Goal: Task Accomplishment & Management: Manage account settings

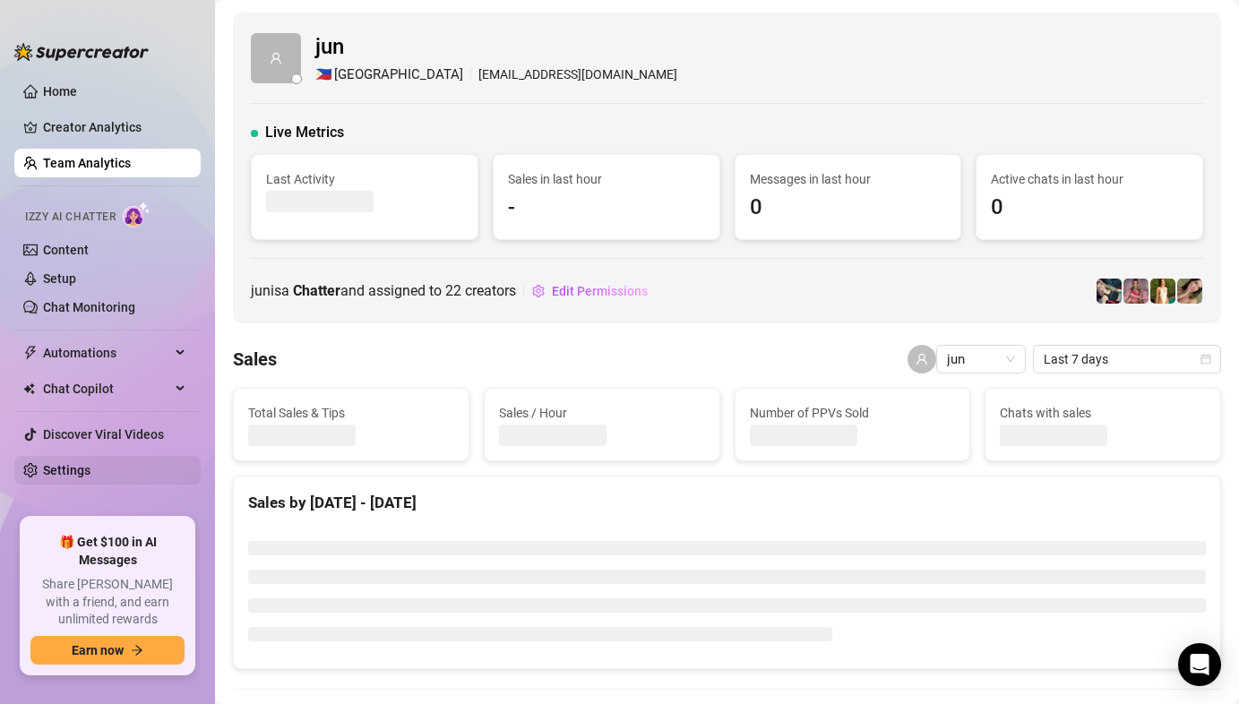
click at [86, 476] on link "Settings" at bounding box center [66, 470] width 47 height 14
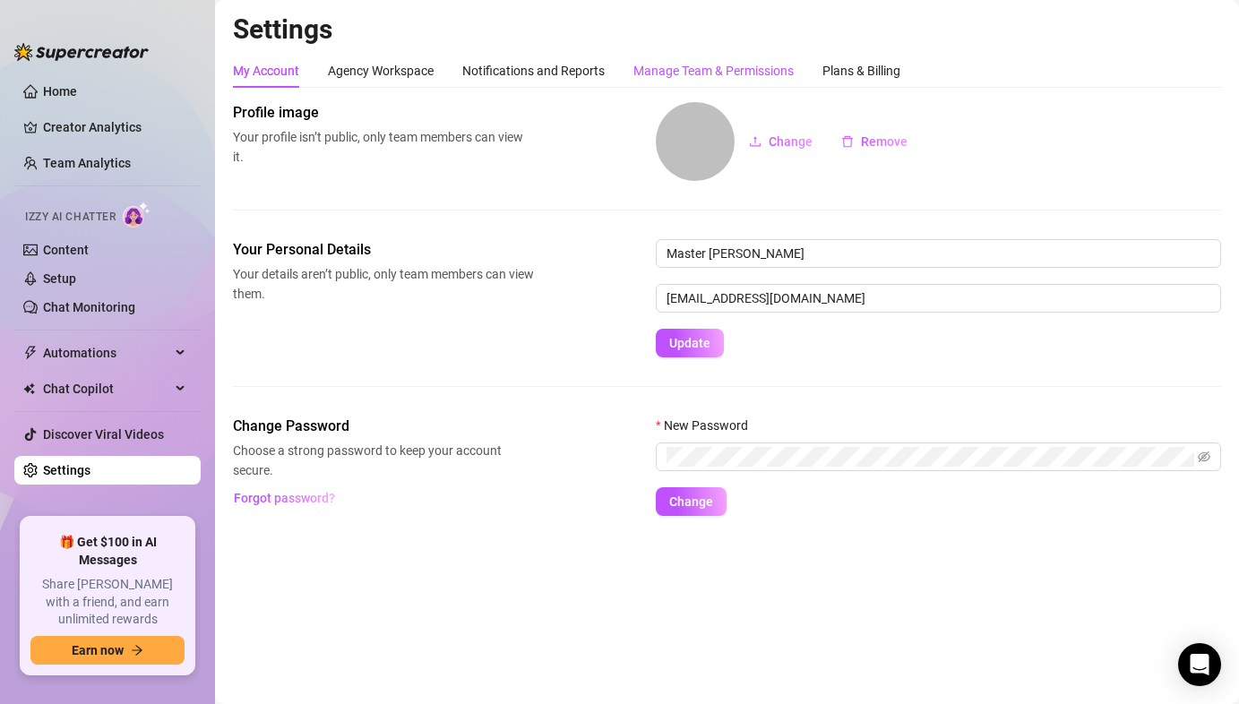
click at [708, 78] on div "Manage Team & Permissions" at bounding box center [713, 71] width 160 height 20
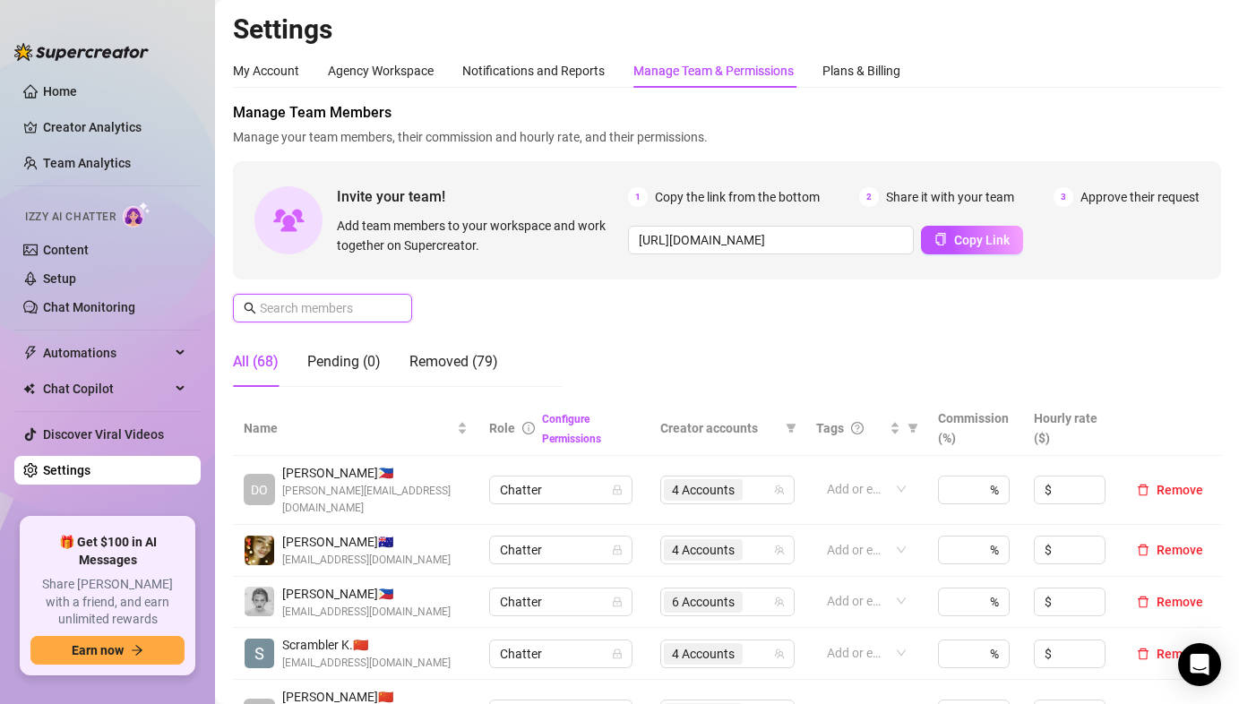
click at [327, 317] on input "text" at bounding box center [323, 308] width 127 height 20
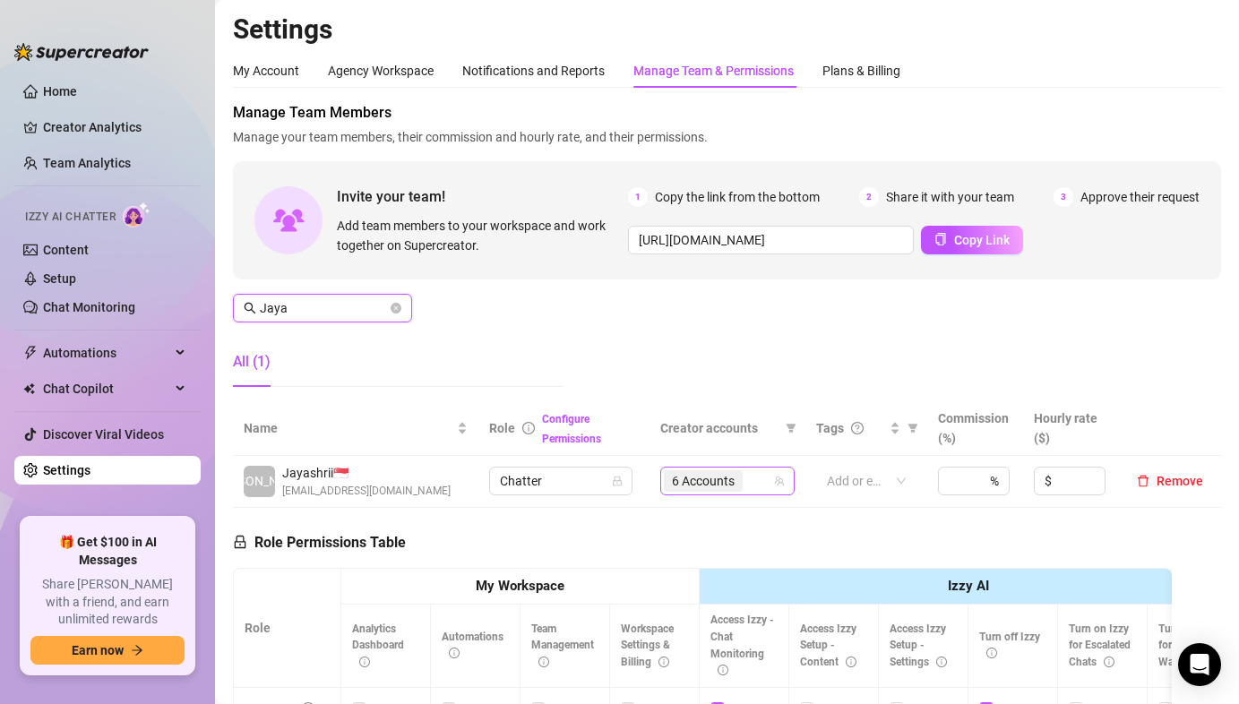
click at [673, 487] on span "6 Accounts" at bounding box center [703, 481] width 63 height 20
click at [674, 477] on span "6 Accounts" at bounding box center [703, 481] width 63 height 20
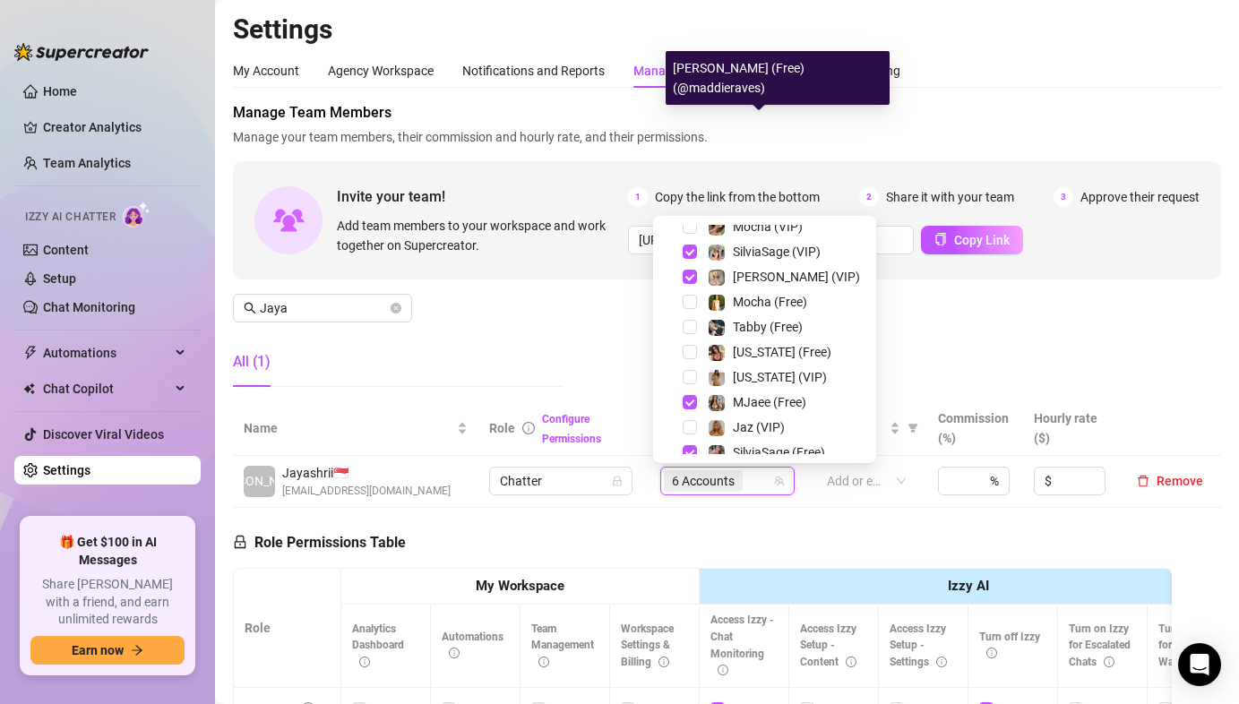
scroll to position [348, 0]
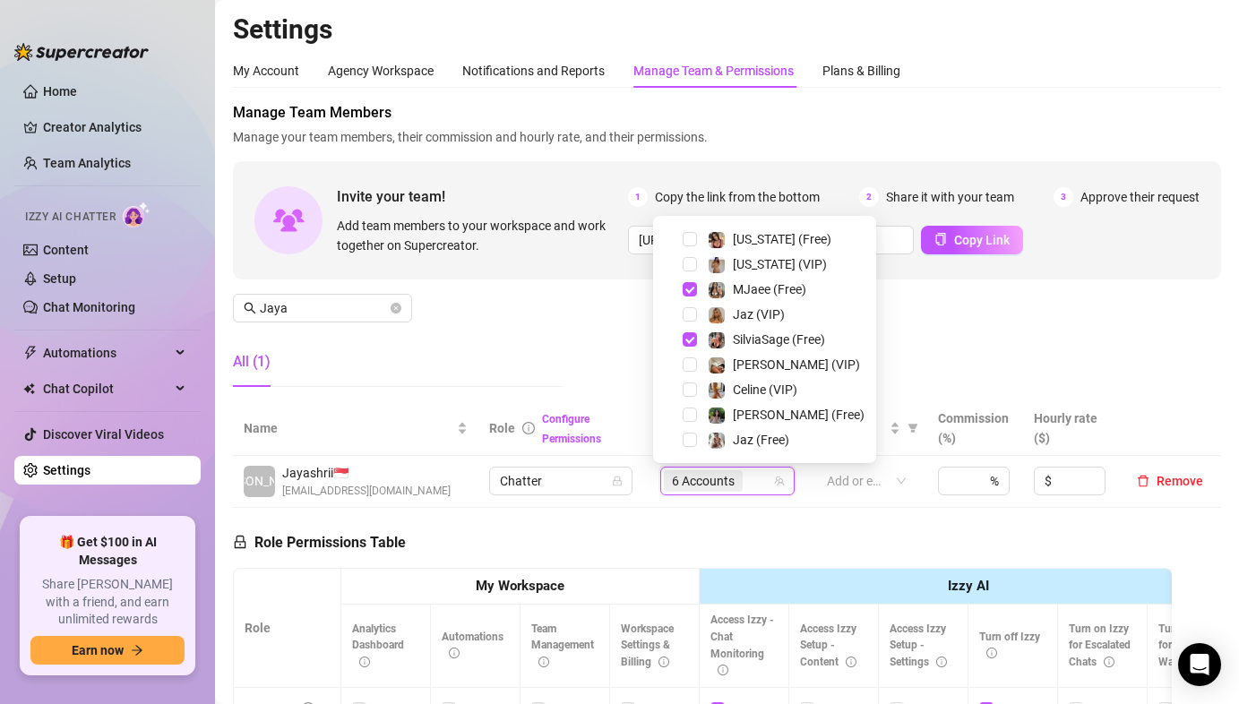
click at [906, 348] on div "Manage Team Members Manage your team members, their commission and hourly rate,…" at bounding box center [727, 251] width 988 height 299
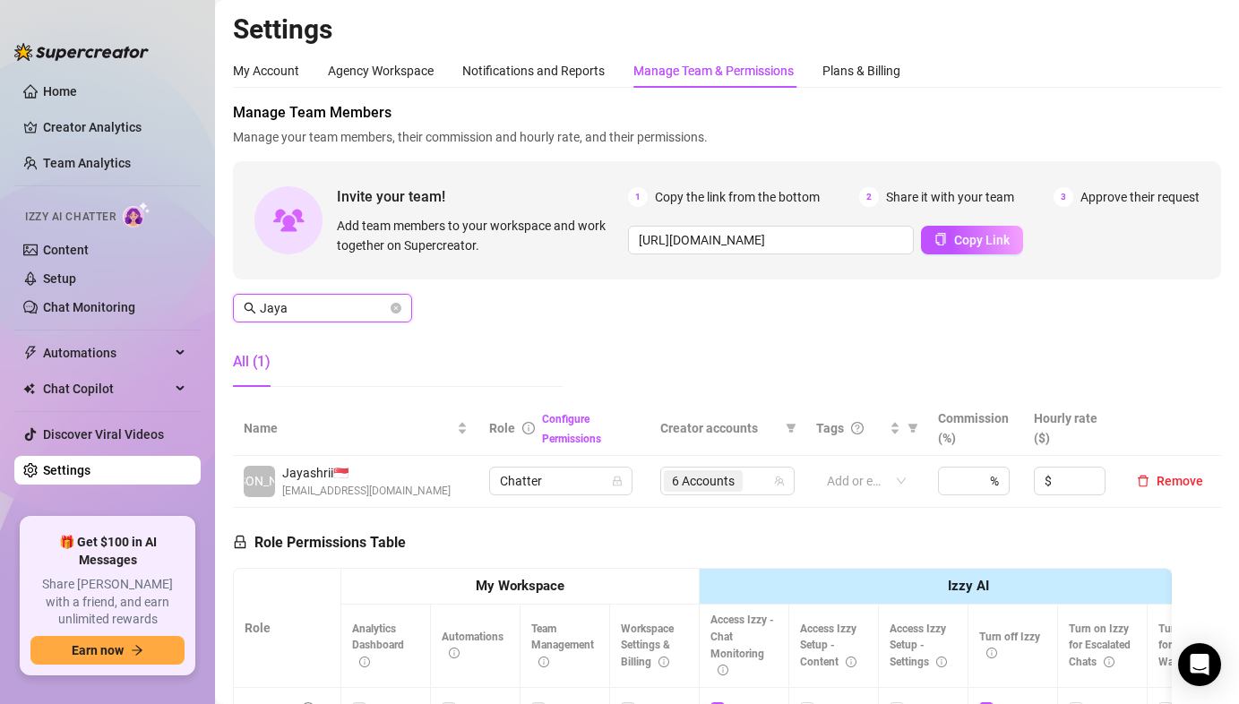
click at [301, 306] on input "Jaya" at bounding box center [323, 308] width 127 height 20
click at [717, 471] on span "4 Accounts" at bounding box center [703, 480] width 79 height 21
type input "Eva"
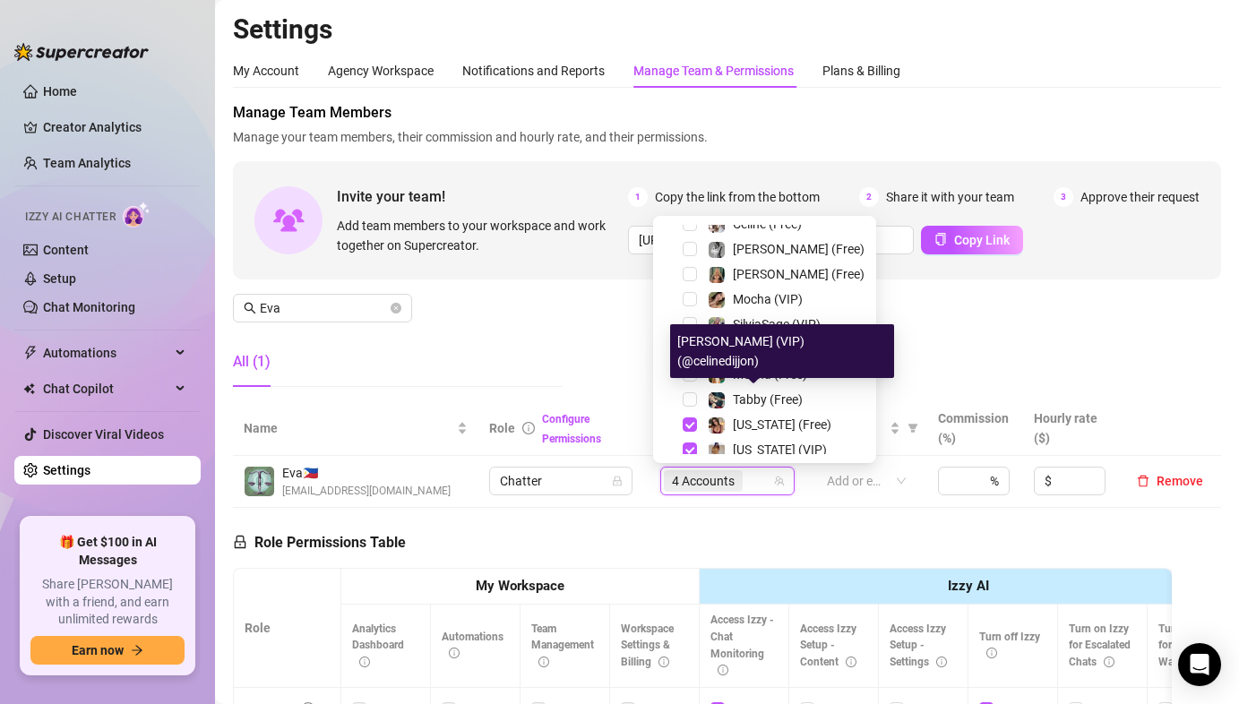
scroll to position [0, 0]
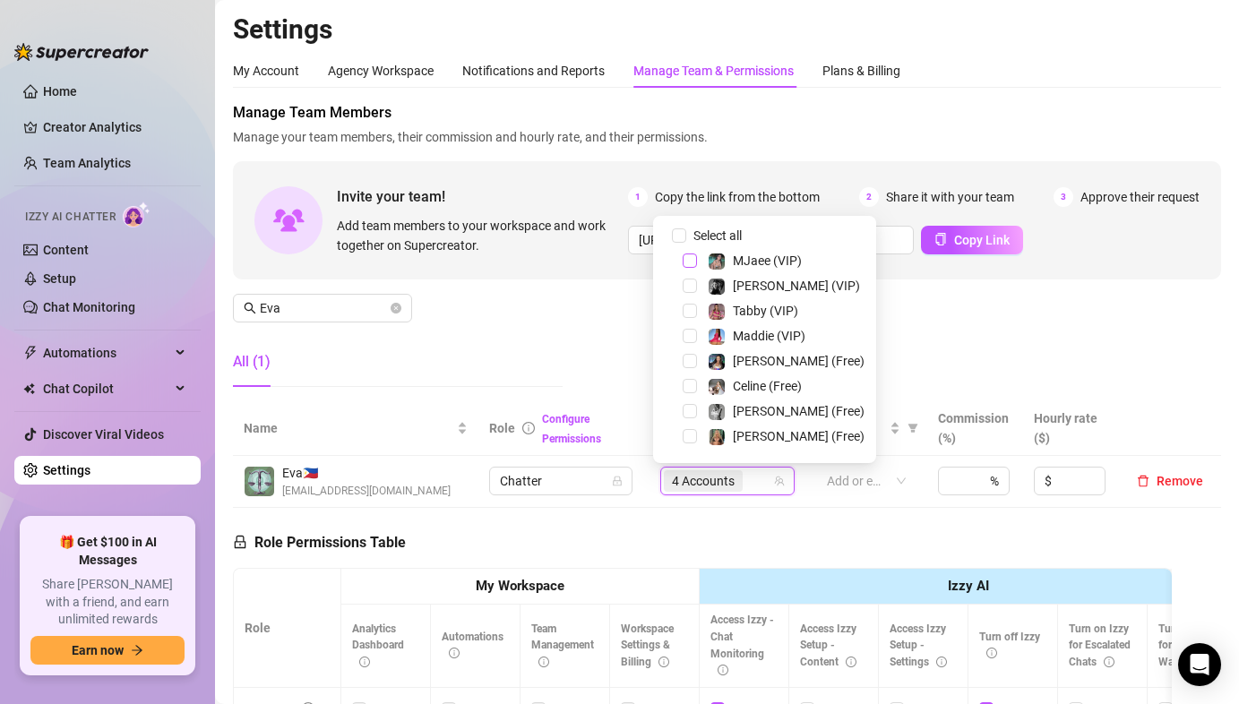
click at [695, 257] on span "Select tree node" at bounding box center [689, 260] width 14 height 14
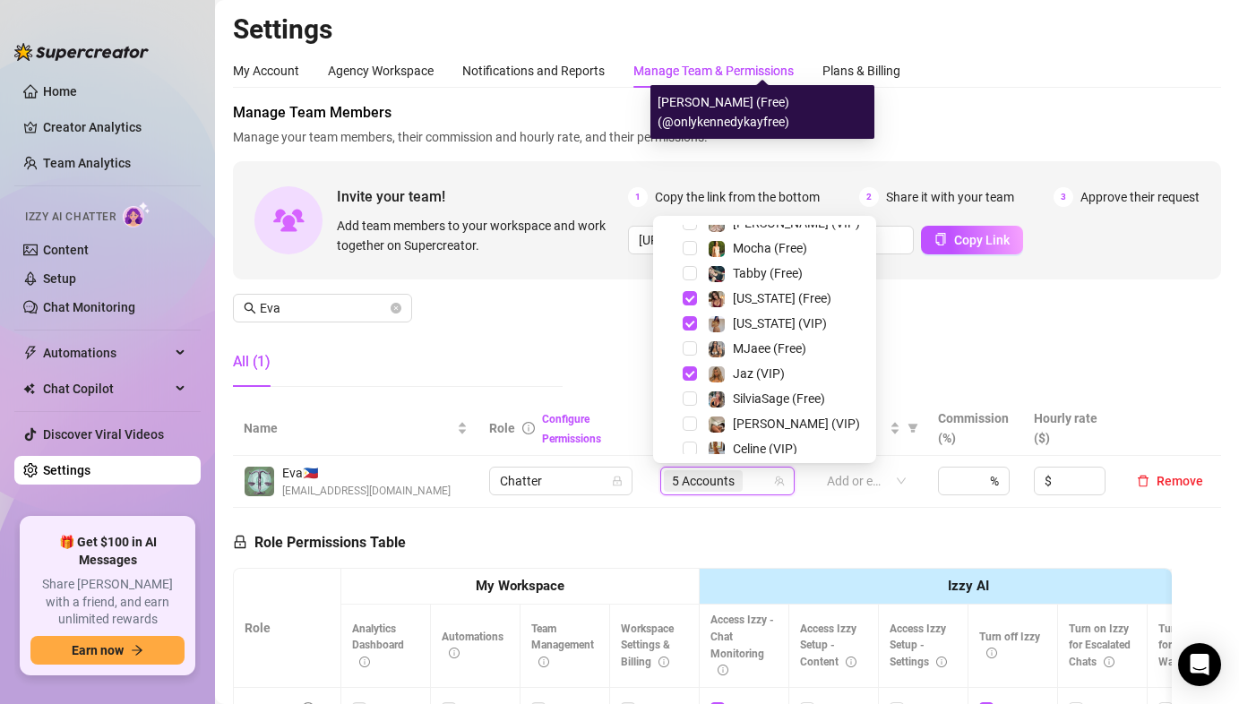
scroll to position [348, 0]
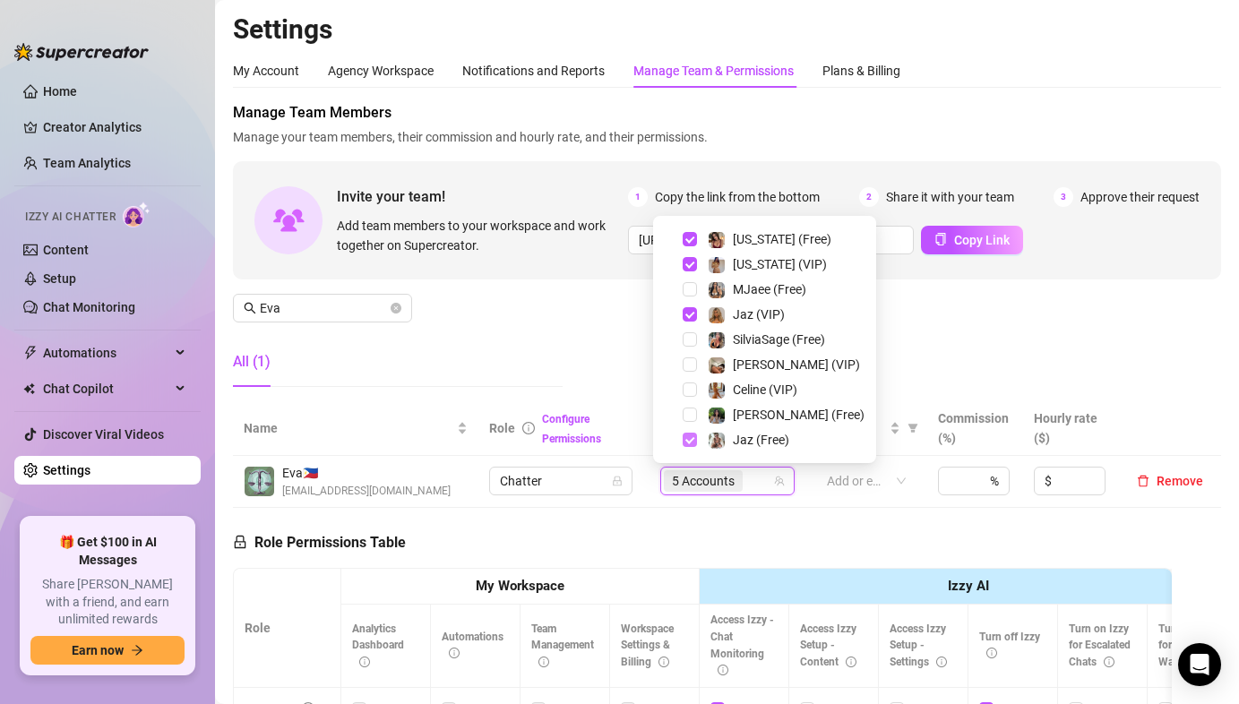
click at [688, 438] on span "Select tree node" at bounding box center [689, 440] width 14 height 14
click at [690, 310] on span "Select tree node" at bounding box center [689, 314] width 14 height 14
click at [688, 288] on span "Select tree node" at bounding box center [689, 289] width 14 height 14
click at [1071, 336] on div "Manage Team Members Manage your team members, their commission and hourly rate,…" at bounding box center [727, 251] width 988 height 299
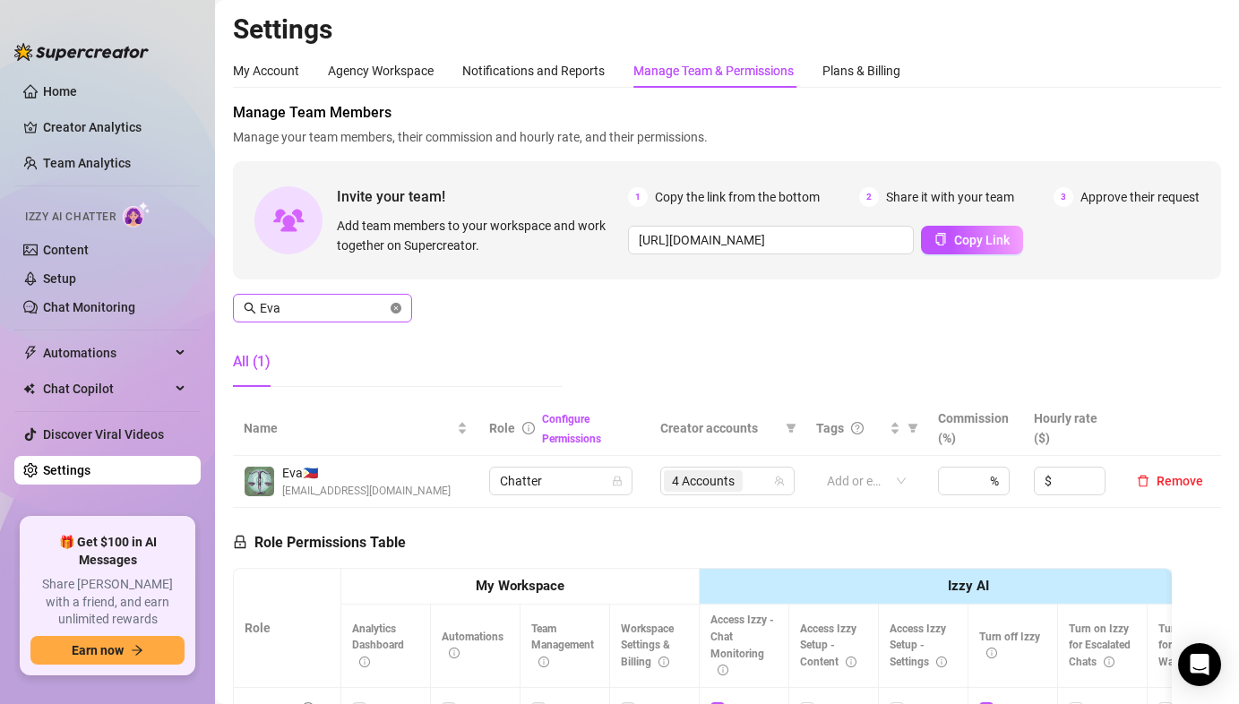
click at [392, 306] on icon "close-circle" at bounding box center [395, 308] width 11 height 11
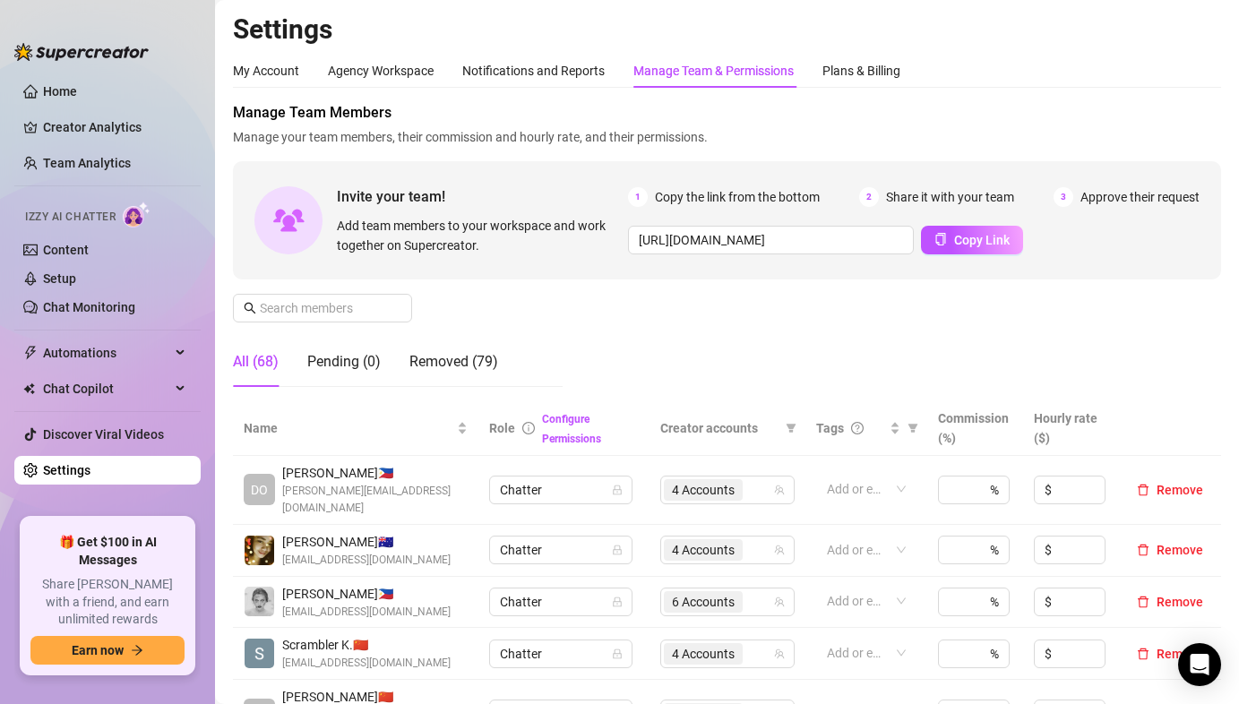
click at [595, 309] on div "Manage Team Members Manage your team members, their commission and hourly rate,…" at bounding box center [727, 251] width 988 height 299
click at [583, 298] on div "Manage Team Members Manage your team members, their commission and hourly rate,…" at bounding box center [727, 251] width 988 height 299
click at [327, 287] on div "Manage Team Members Manage your team members, their commission and hourly rate,…" at bounding box center [727, 251] width 988 height 299
click at [321, 308] on input "text" at bounding box center [323, 308] width 127 height 20
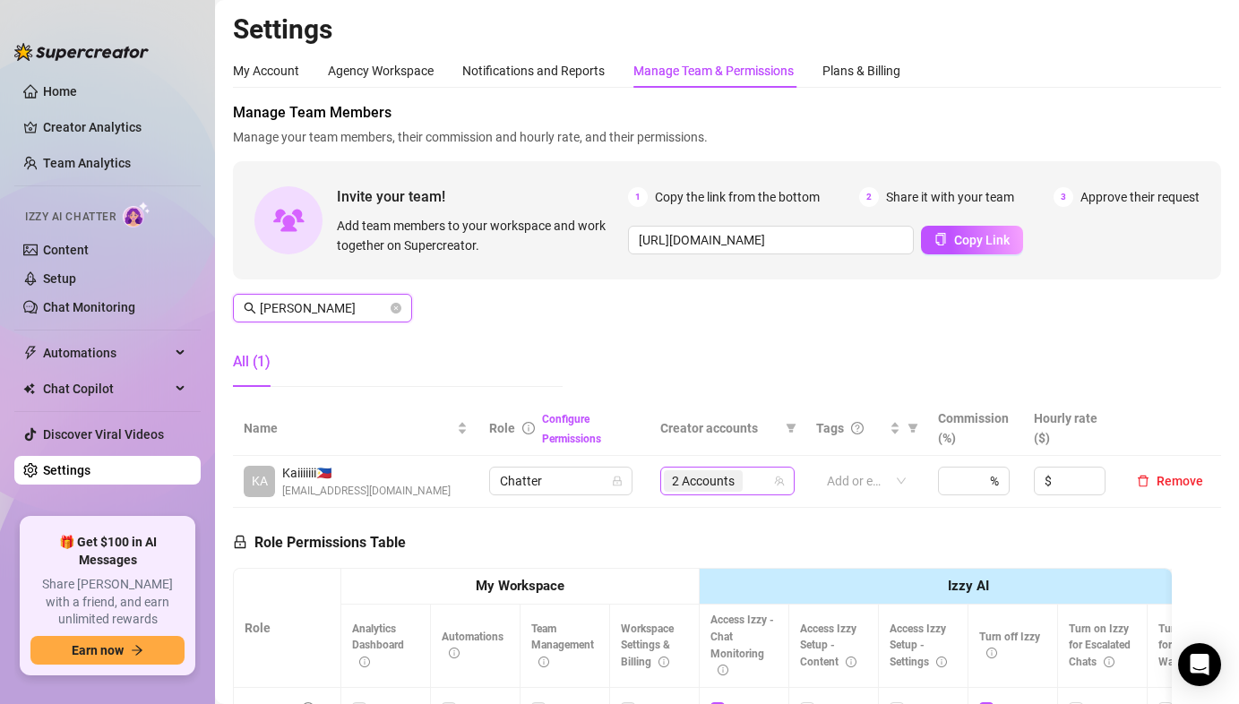
click at [697, 485] on span "2 Accounts" at bounding box center [703, 481] width 63 height 20
type input "[PERSON_NAME]"
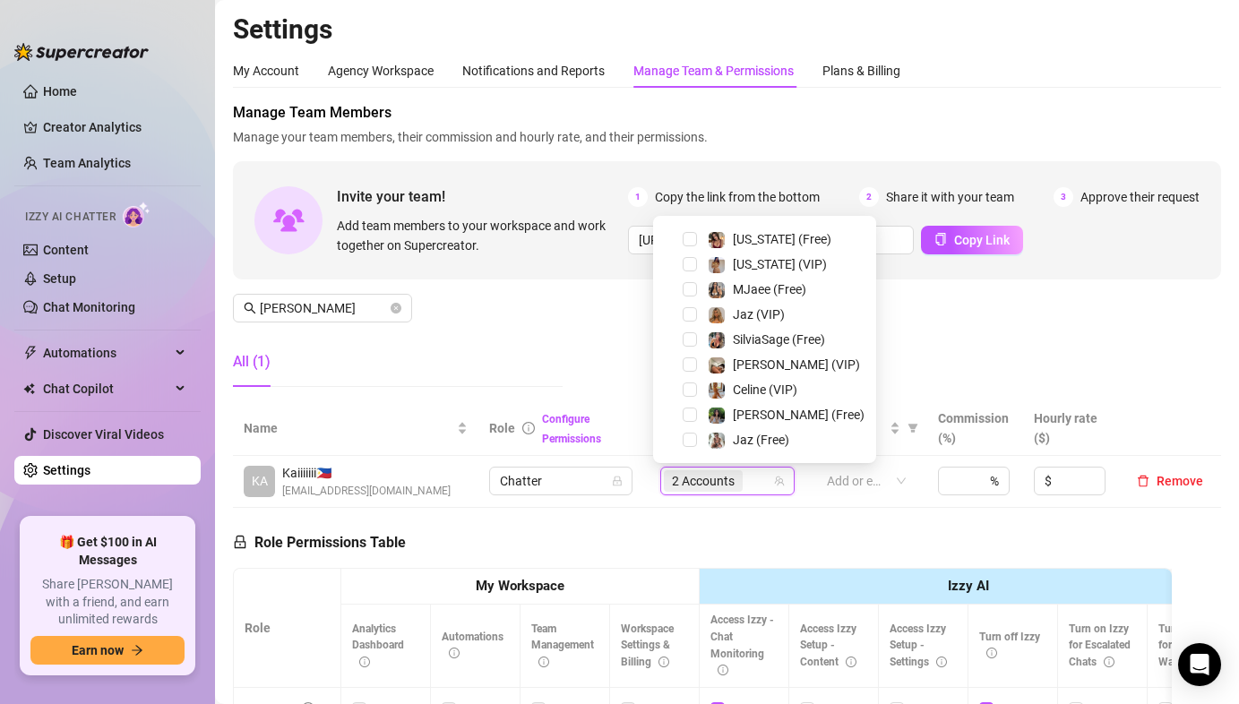
click at [544, 324] on div "Manage Team Members Manage your team members, their commission and hourly rate,…" at bounding box center [727, 251] width 988 height 299
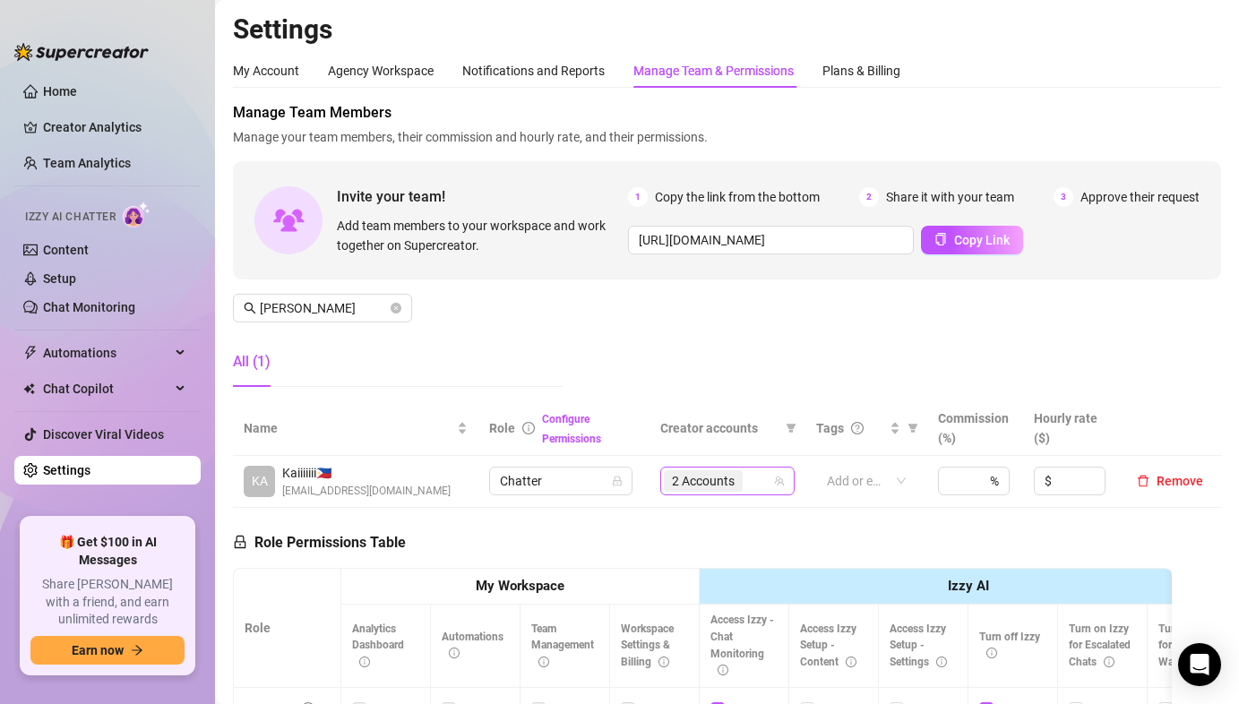
click at [694, 480] on span "2 Accounts" at bounding box center [703, 481] width 63 height 20
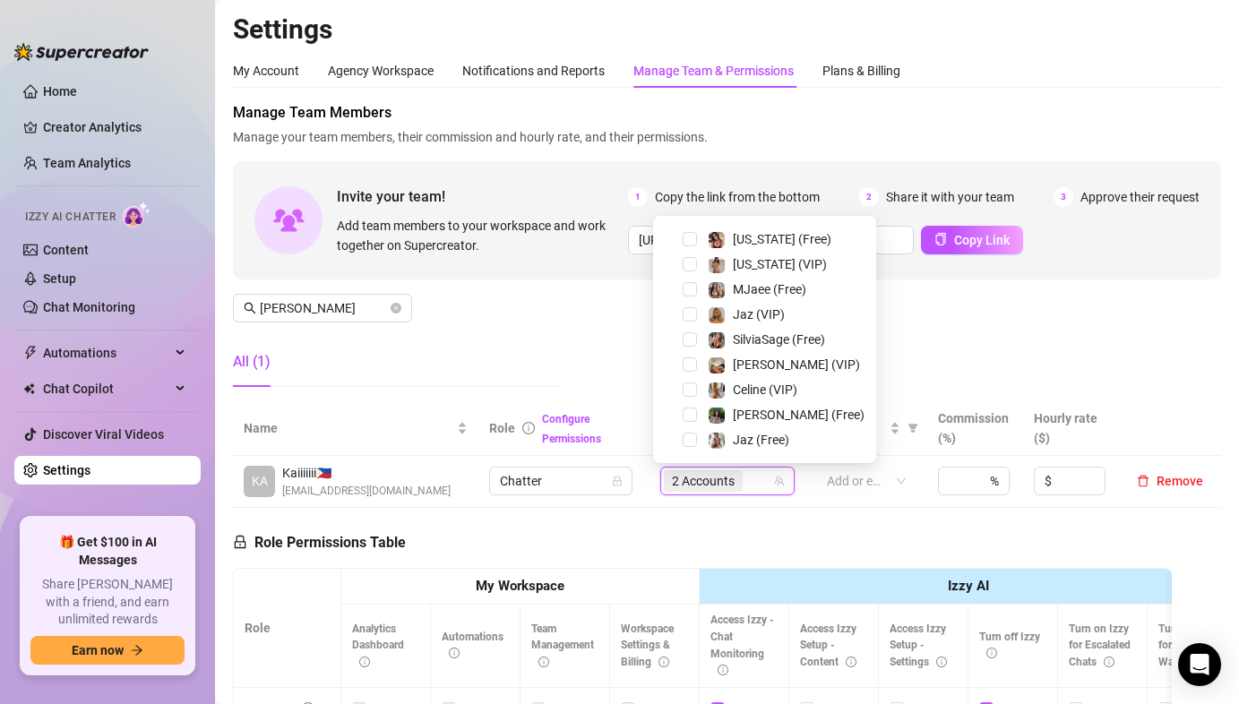
drag, startPoint x: 691, startPoint y: 435, endPoint x: 684, endPoint y: 427, distance: 10.8
click at [691, 435] on span "Select tree node" at bounding box center [689, 440] width 14 height 14
click at [580, 317] on div "Manage Team Members Manage your team members, their commission and hourly rate,…" at bounding box center [727, 251] width 988 height 299
click at [703, 470] on span "3 Accounts" at bounding box center [703, 480] width 79 height 21
drag, startPoint x: 689, startPoint y: 315, endPoint x: 922, endPoint y: 348, distance: 235.2
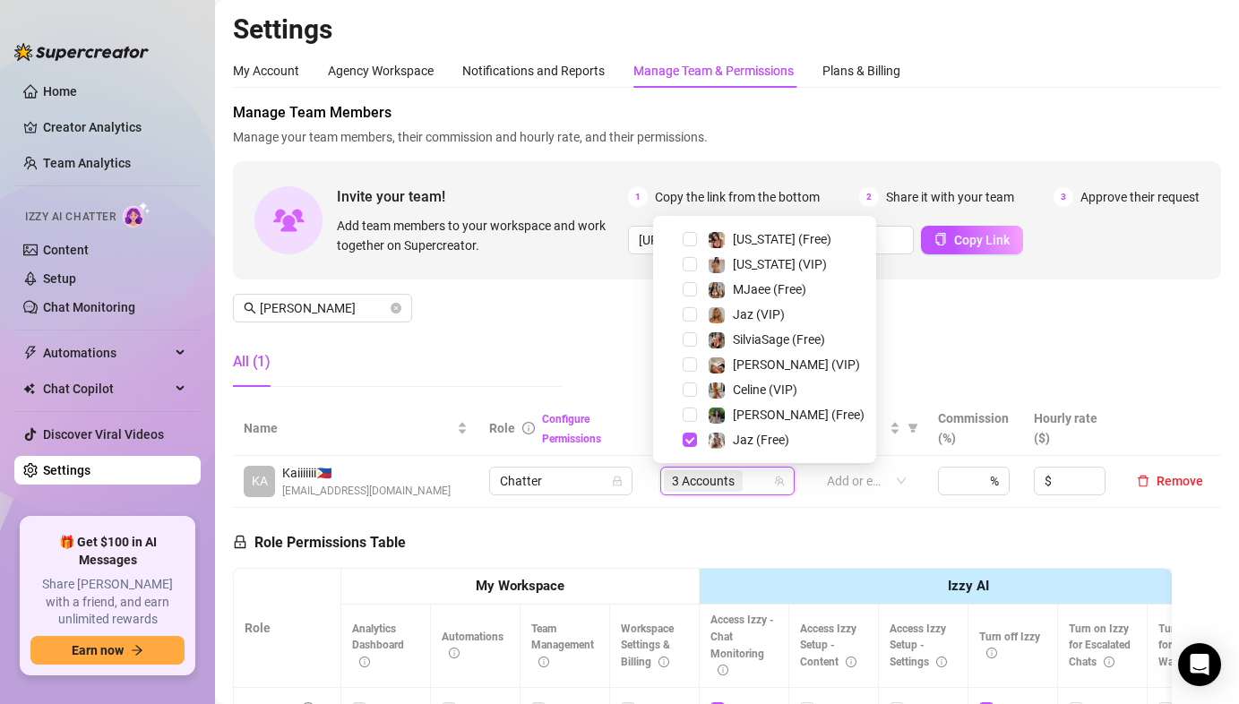
click at [689, 315] on span "Select tree node" at bounding box center [689, 314] width 14 height 14
click at [972, 361] on div "Manage Team Members Manage your team members, their commission and hourly rate,…" at bounding box center [727, 251] width 988 height 299
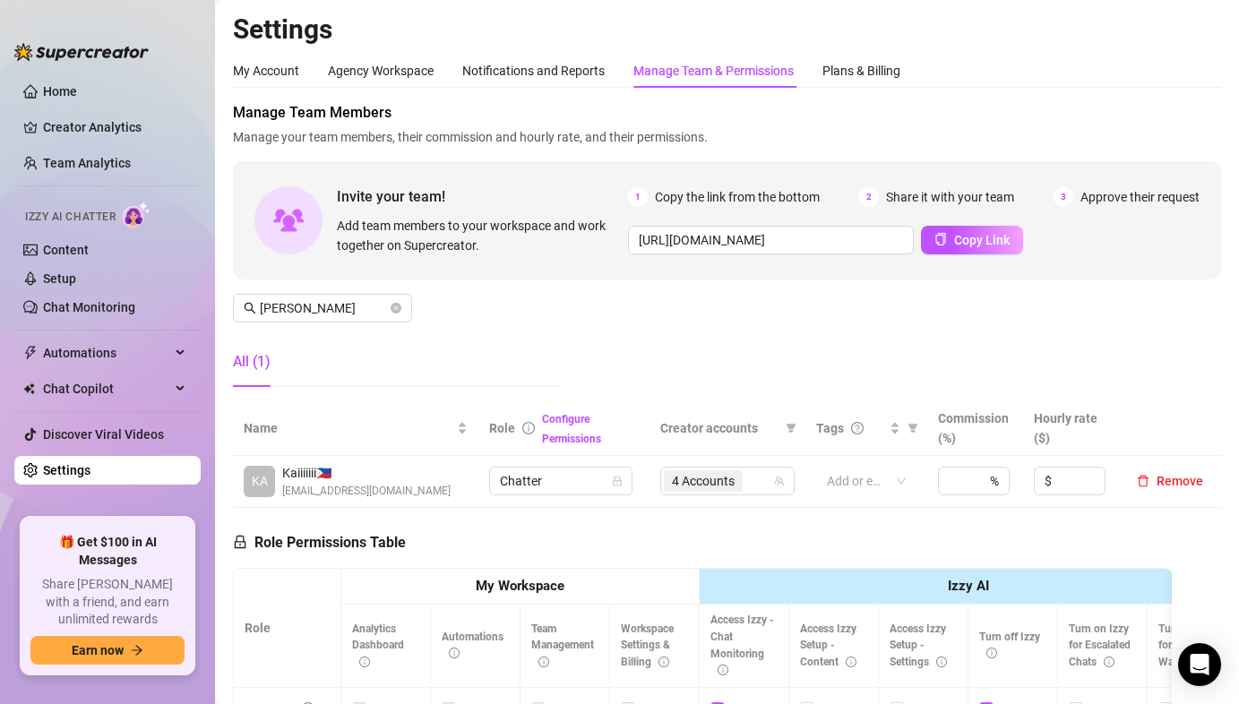
click at [533, 314] on div "Manage Team Members Manage your team members, their commission and hourly rate,…" at bounding box center [727, 251] width 988 height 299
click at [609, 362] on div "Manage Team Members Manage your team members, their commission and hourly rate,…" at bounding box center [727, 251] width 988 height 299
click at [87, 165] on link "Team Analytics" at bounding box center [87, 163] width 88 height 14
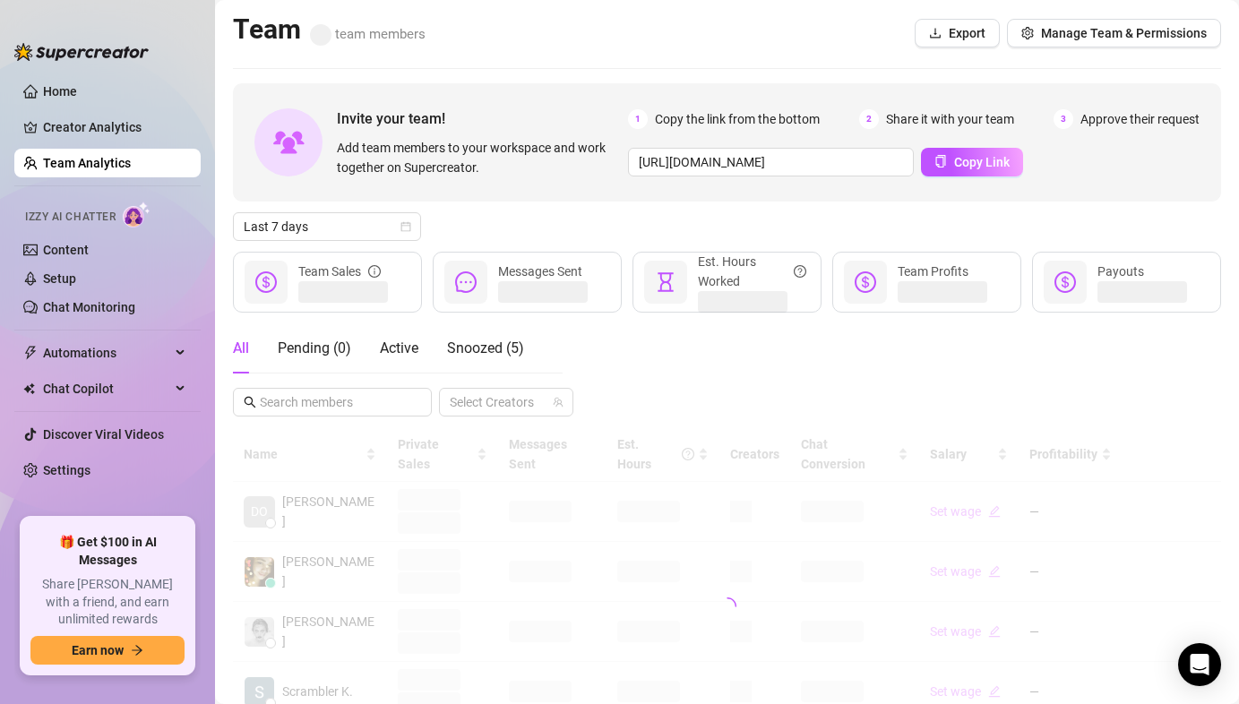
click at [339, 241] on div "Invite your team! Add team members to your workspace and work together on Super…" at bounding box center [727, 607] width 988 height 1049
drag, startPoint x: 342, startPoint y: 227, endPoint x: 342, endPoint y: 241, distance: 13.4
click at [342, 227] on span "Last 7 days" at bounding box center [327, 226] width 167 height 27
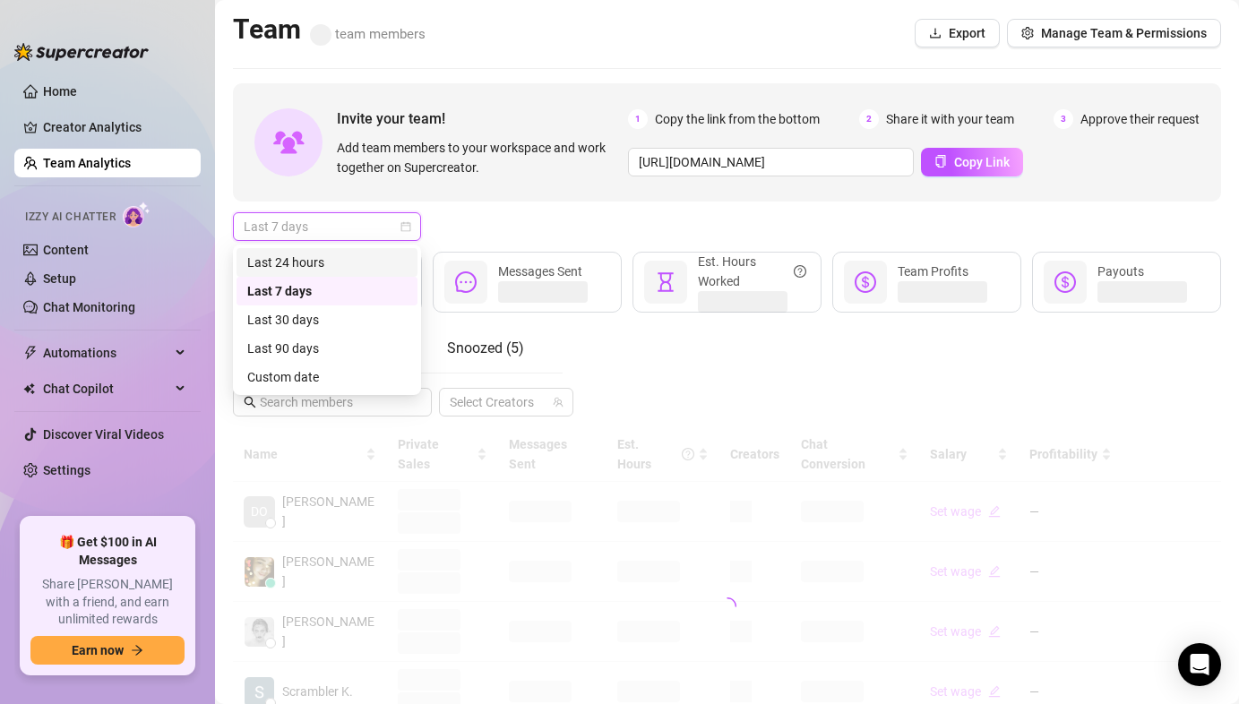
click at [335, 262] on div "Last 24 hours" at bounding box center [326, 263] width 159 height 20
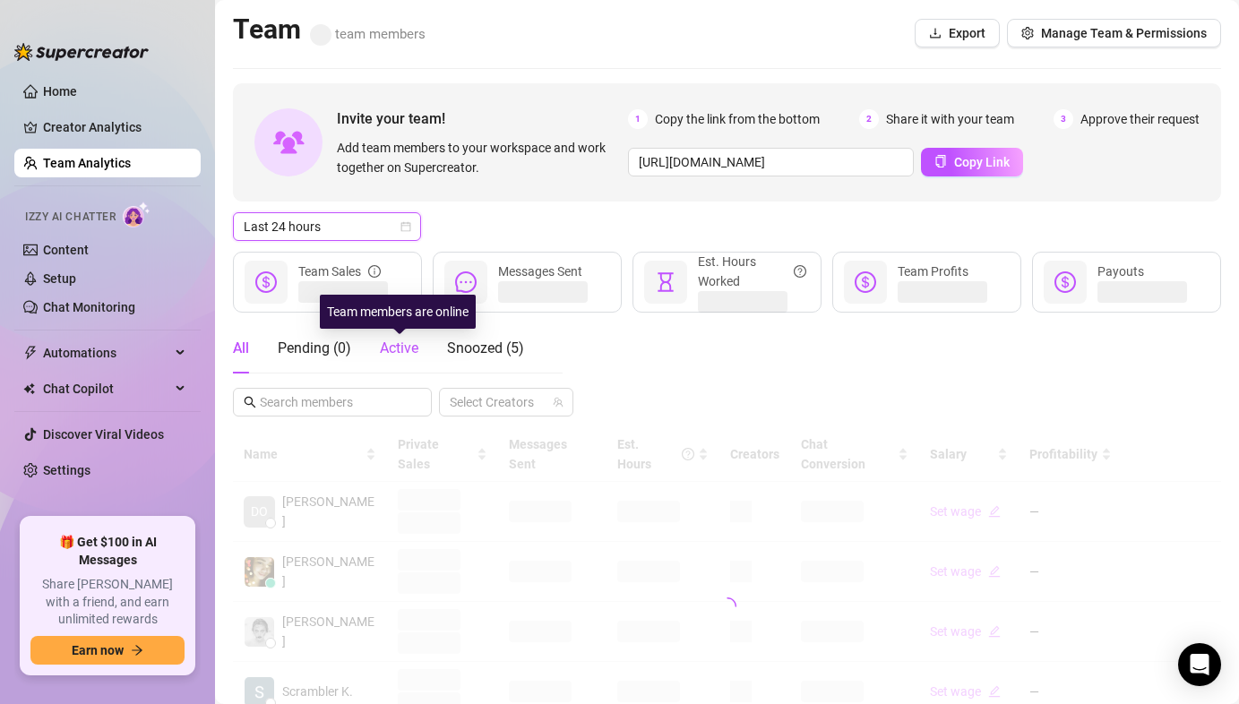
click at [408, 349] on span "Active" at bounding box center [399, 347] width 39 height 17
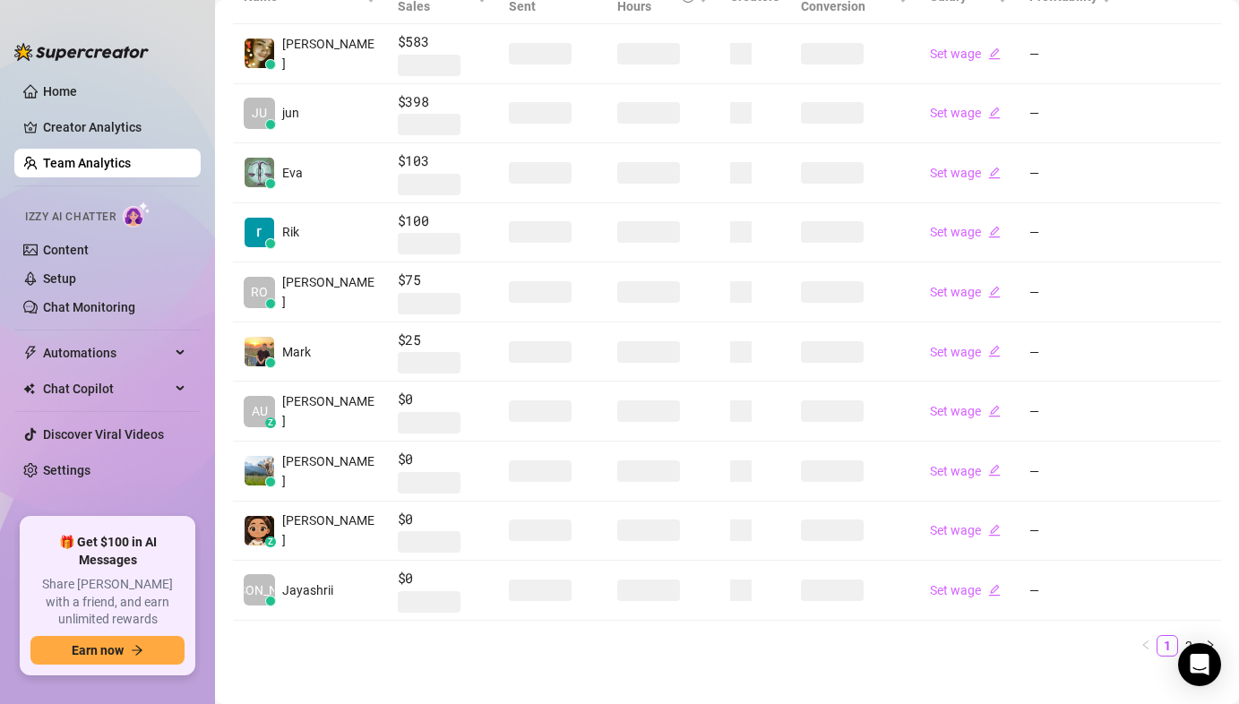
scroll to position [422, 0]
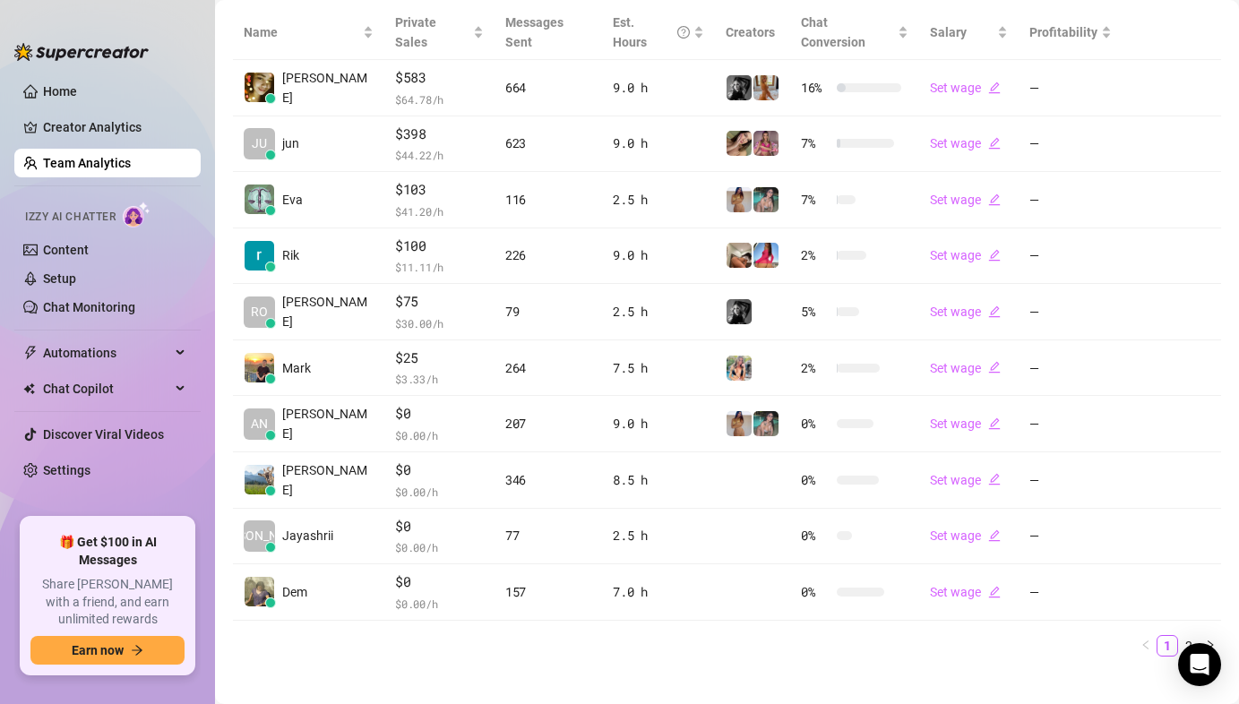
click at [424, 648] on div "Name Private Sales Messages Sent Est. Hours Creators Chat Conversion Salary Pro…" at bounding box center [727, 337] width 988 height 665
